Goal: Task Accomplishment & Management: Use online tool/utility

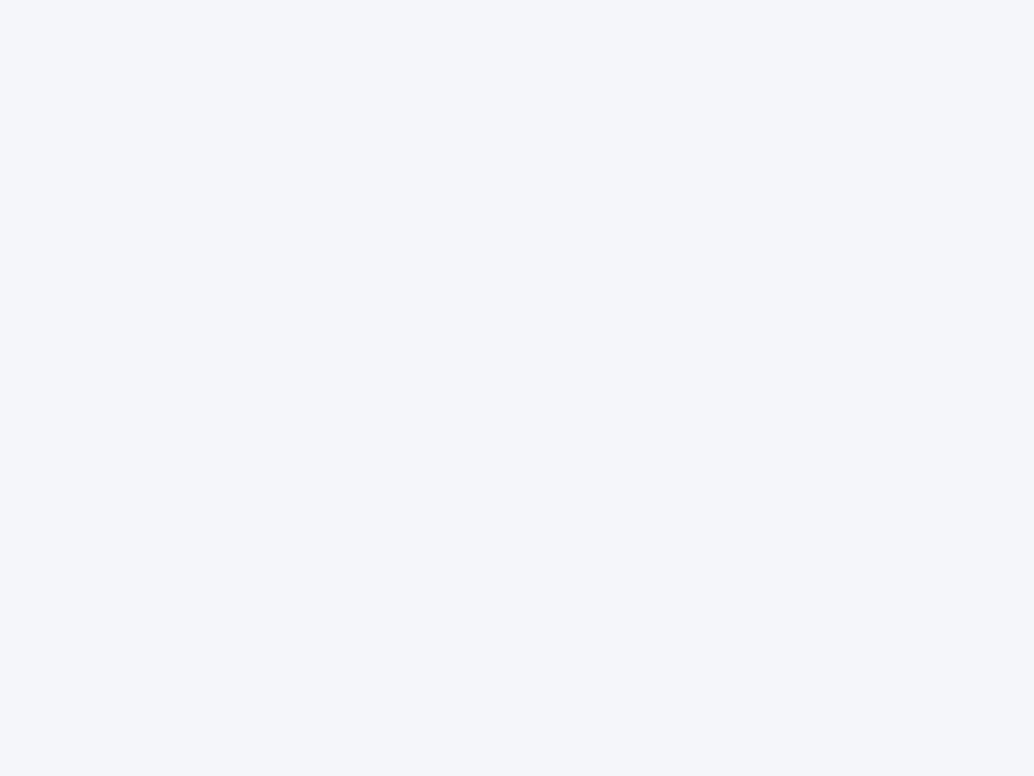
click at [517, 388] on div at bounding box center [517, 388] width 1034 height 776
